Goal: Obtain resource: Download file/media

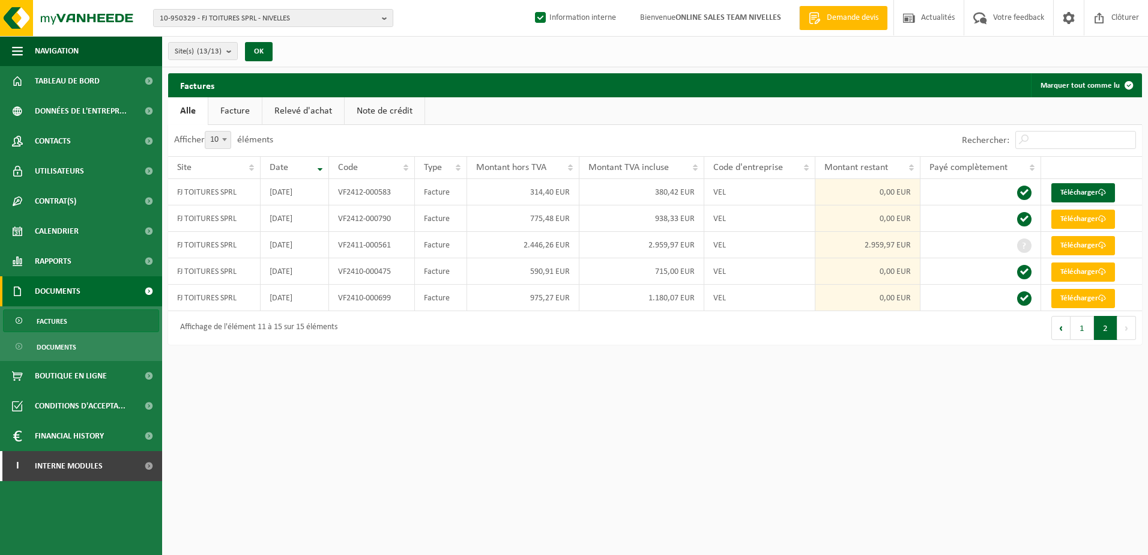
drag, startPoint x: 697, startPoint y: 500, endPoint x: 625, endPoint y: 377, distance: 142.4
click at [697, 500] on html "10-950329 - FJ TOITURES SPRL - NIVELLES 10-950329 - FJ TOITURES SPRL - NIVELLES…" at bounding box center [574, 277] width 1148 height 555
click at [385, 16] on b "button" at bounding box center [387, 18] width 11 height 17
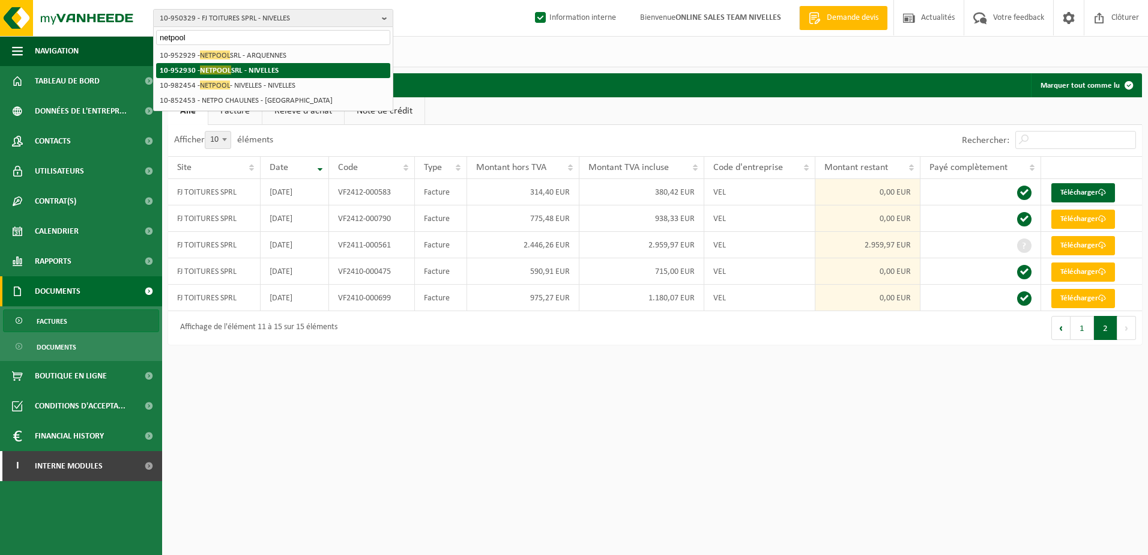
type input "netpool"
click at [253, 68] on strong "10-952930 - NETPOOL SRL - NIVELLES" at bounding box center [219, 69] width 119 height 9
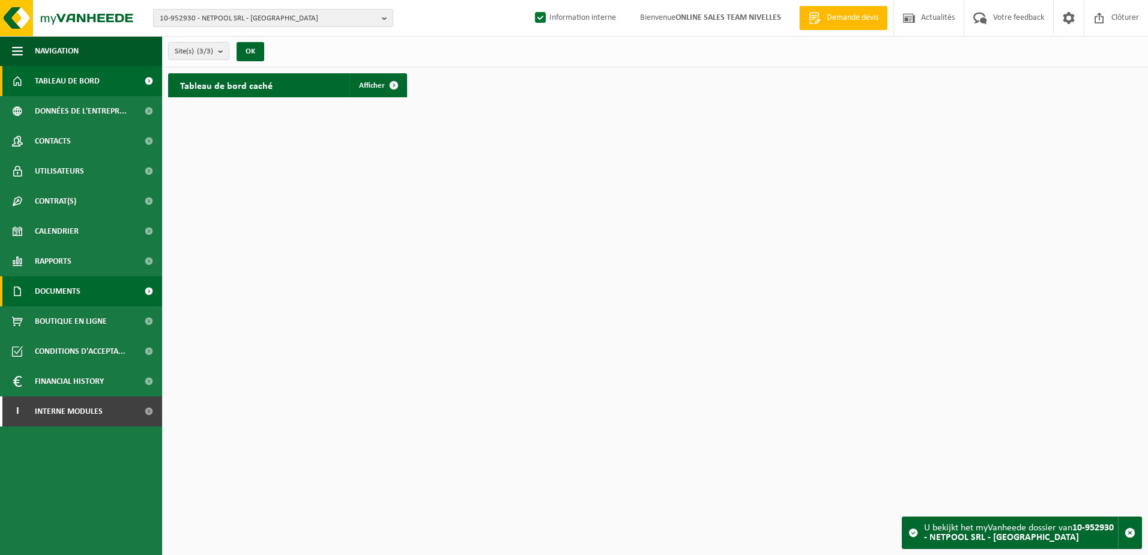
click at [94, 302] on link "Documents" at bounding box center [81, 291] width 162 height 30
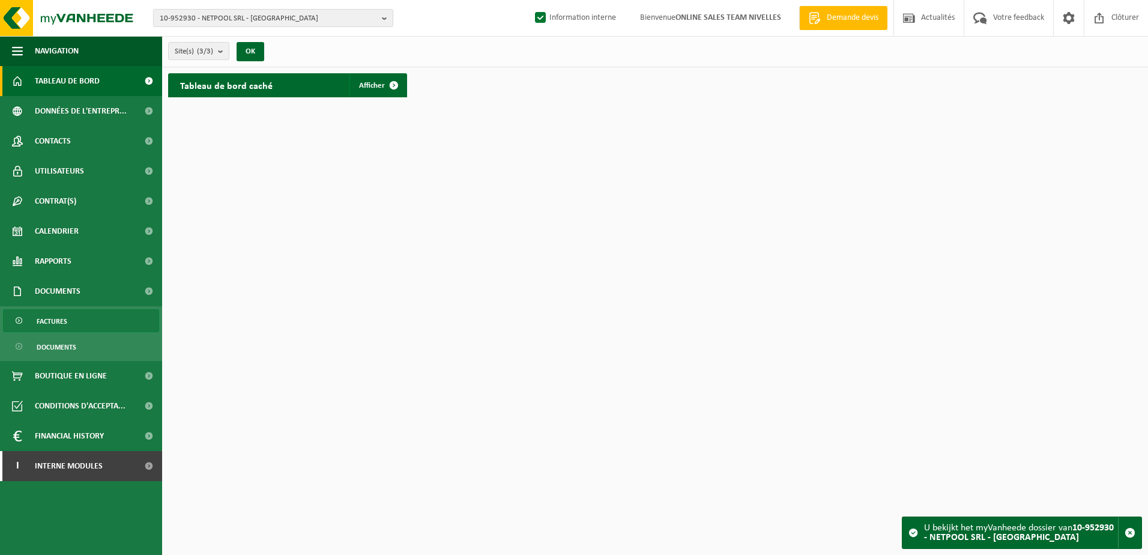
click at [94, 320] on link "Factures" at bounding box center [81, 320] width 156 height 23
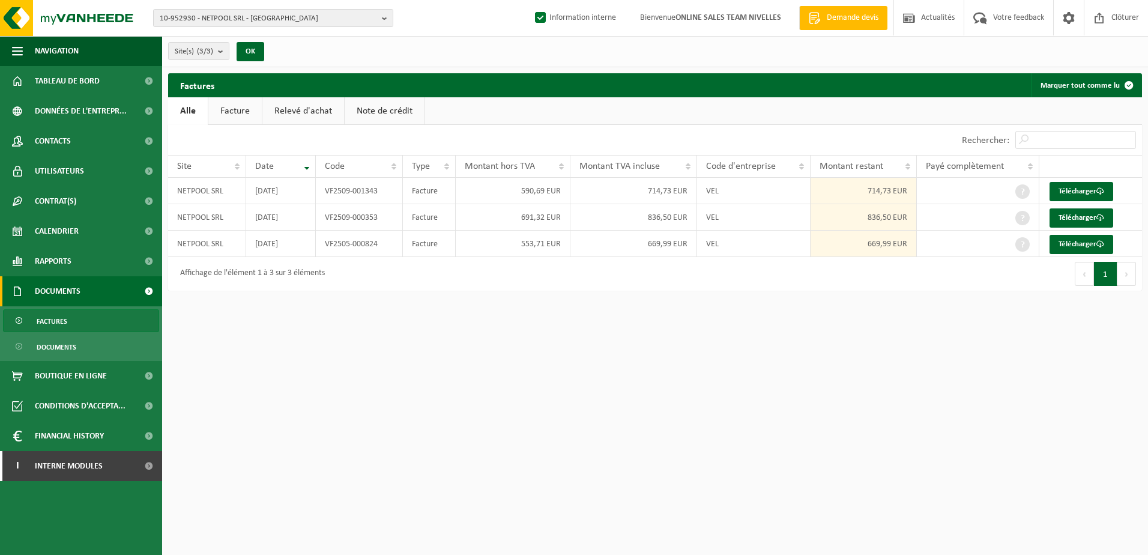
click at [965, 389] on html "10-952930 - NETPOOL SRL - NIVELLES 10-952930 - NETPOOL SRL - NIVELLES 10-982454…" at bounding box center [574, 277] width 1148 height 555
click at [1077, 240] on link "Télécharger" at bounding box center [1082, 244] width 64 height 19
click at [630, 506] on html "10-952930 - NETPOOL SRL - NIVELLES 10-952930 - NETPOOL SRL - NIVELLES 10-982454…" at bounding box center [574, 277] width 1148 height 555
click at [1104, 216] on span at bounding box center [1101, 218] width 8 height 8
click at [775, 347] on html "10-952930 - NETPOOL SRL - NIVELLES 10-952930 - NETPOOL SRL - NIVELLES 10-982454…" at bounding box center [574, 277] width 1148 height 555
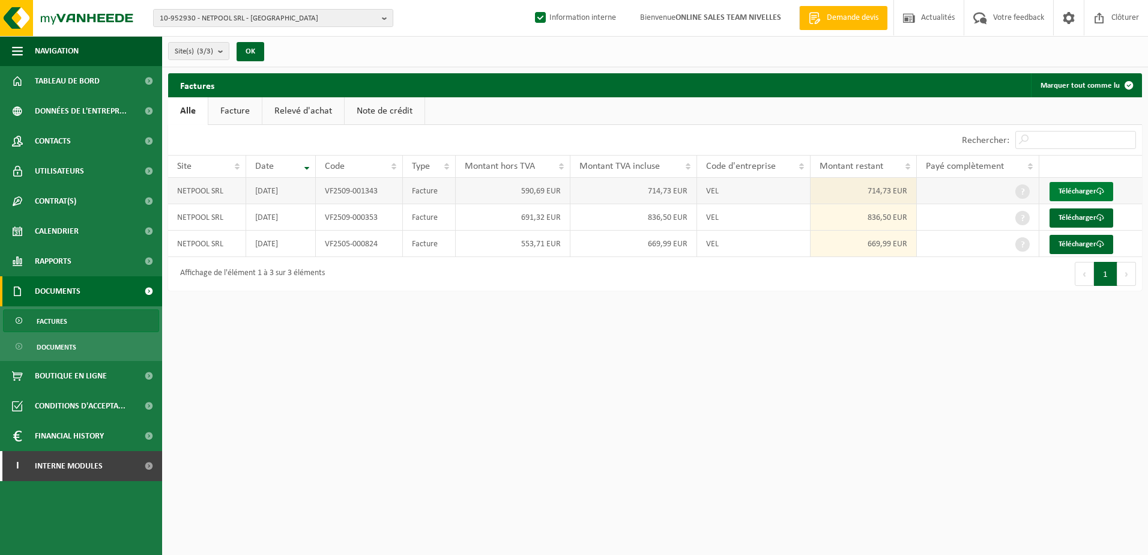
click at [1083, 193] on link "Télécharger" at bounding box center [1082, 191] width 64 height 19
click at [48, 144] on span "Contacts" at bounding box center [53, 141] width 36 height 30
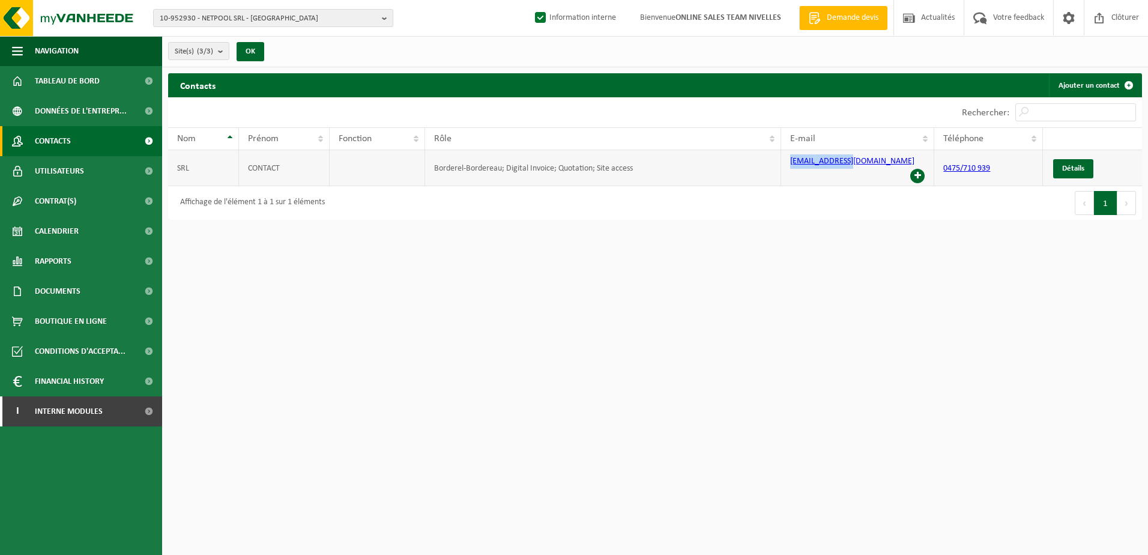
drag, startPoint x: 832, startPoint y: 166, endPoint x: 783, endPoint y: 167, distance: 49.3
click at [783, 167] on td "[EMAIL_ADDRESS][DOMAIN_NAME]" at bounding box center [858, 168] width 154 height 36
copy link "info@netpool.be"
click at [388, 20] on b "button" at bounding box center [387, 18] width 11 height 17
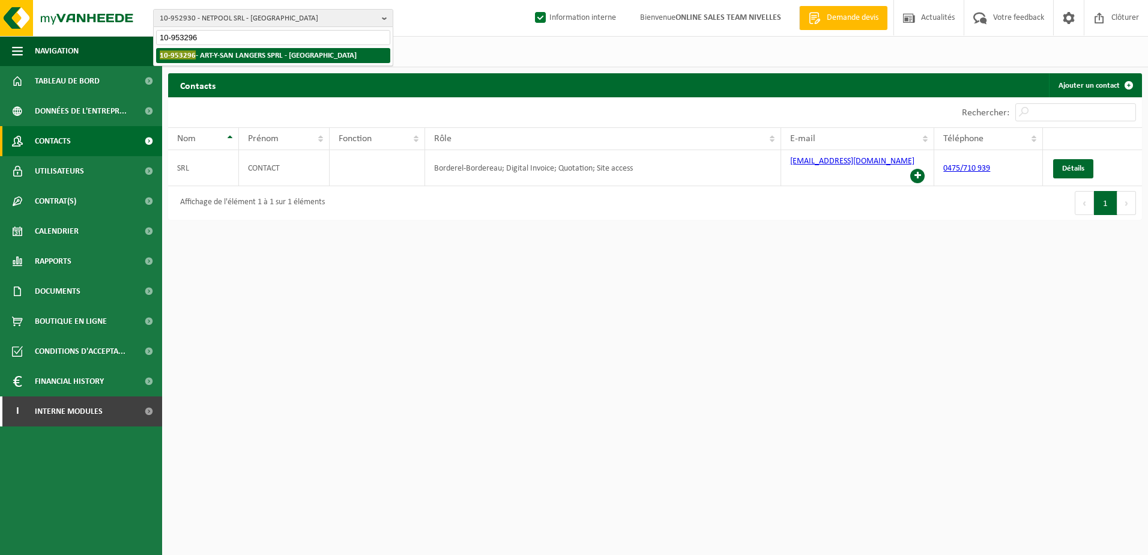
type input "10-953296"
click at [260, 52] on strong "10-953296 - ART-Y-SAN LANGERS SPRL - NIVELLES" at bounding box center [258, 54] width 197 height 9
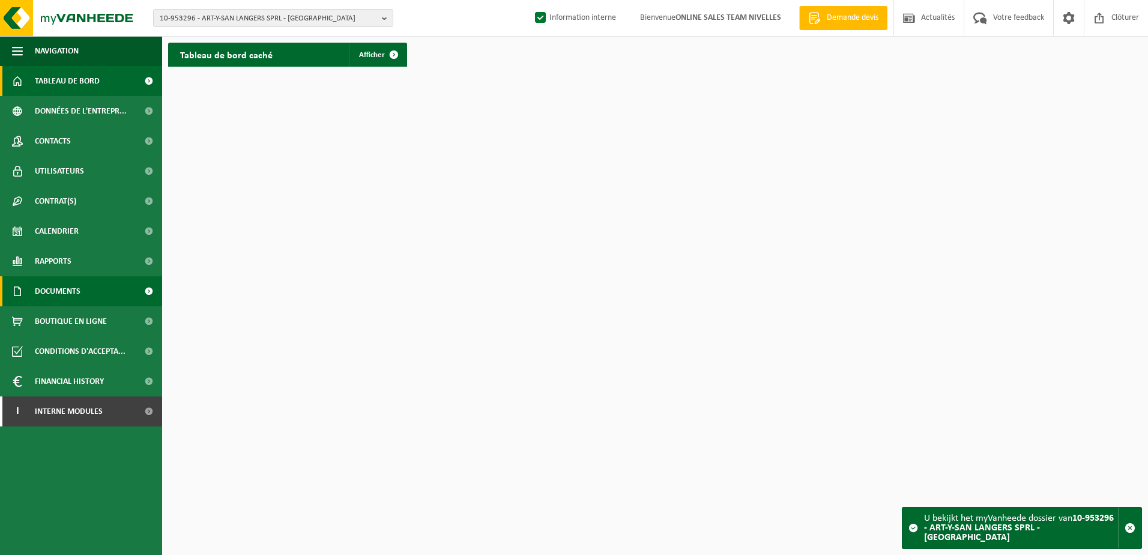
click at [85, 294] on link "Documents" at bounding box center [81, 291] width 162 height 30
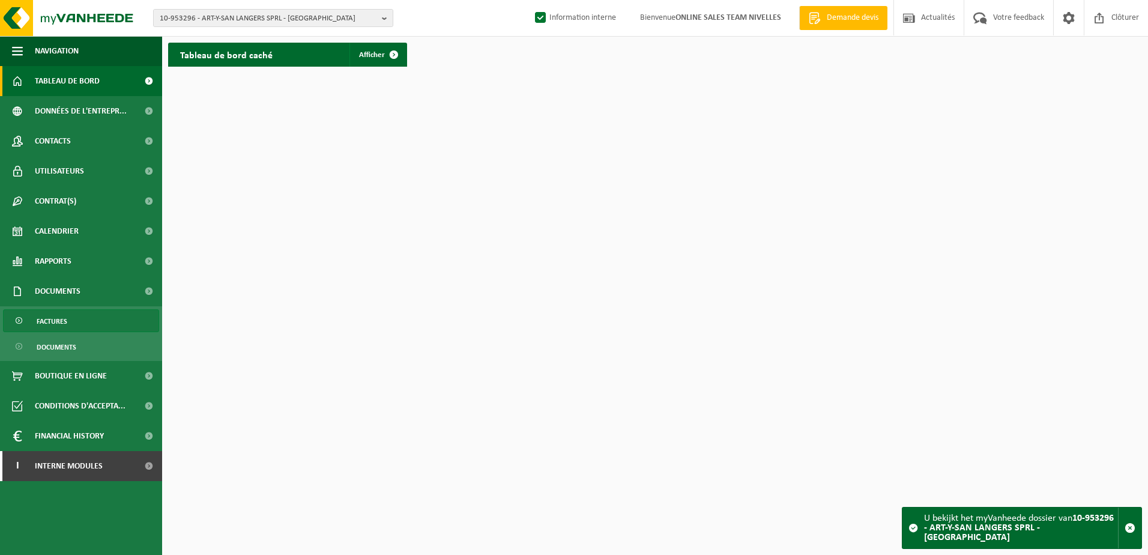
click at [79, 318] on link "Factures" at bounding box center [81, 320] width 156 height 23
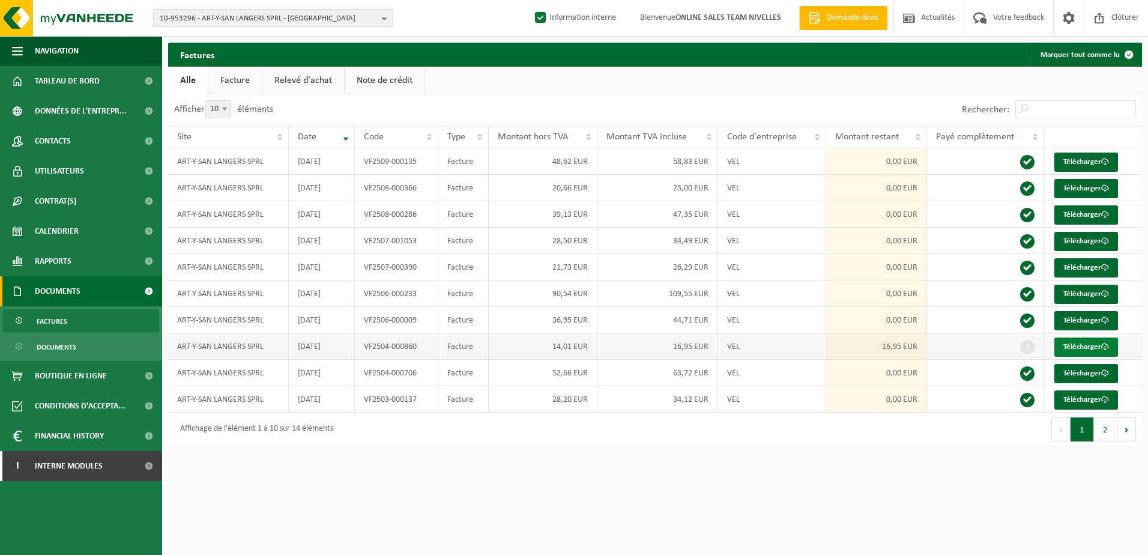
click at [1068, 344] on link "Télécharger" at bounding box center [1087, 347] width 64 height 19
click at [1085, 348] on link "Télécharger" at bounding box center [1087, 347] width 64 height 19
click at [484, 494] on html "10-953296 - ART-Y-SAN LANGERS SPRL - NIVELLES 10-953296 - ART-Y-SAN LANGERS SPR…" at bounding box center [574, 277] width 1148 height 555
click at [539, 505] on html "10-953296 - ART-Y-SAN LANGERS SPRL - NIVELLES 10-953296 - ART-Y-SAN LANGERS SPR…" at bounding box center [574, 277] width 1148 height 555
